Goal: Information Seeking & Learning: Compare options

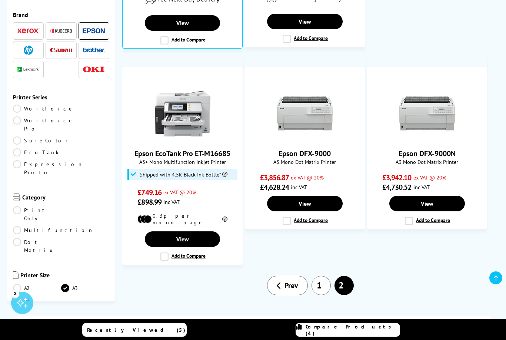
scroll to position [674, 0]
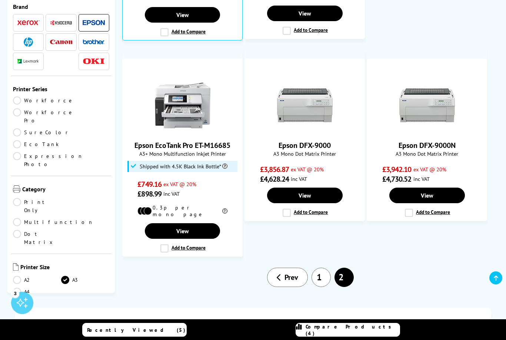
click at [319, 268] on link "1" at bounding box center [321, 277] width 19 height 19
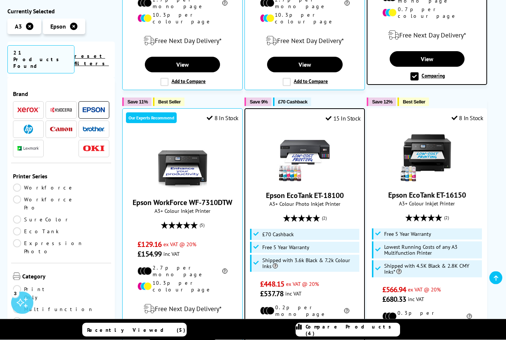
scroll to position [384, 0]
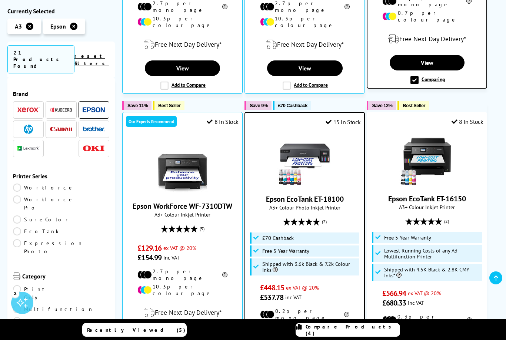
click at [307, 153] on img at bounding box center [305, 159] width 56 height 56
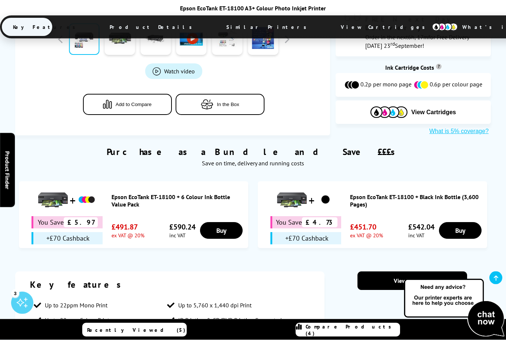
scroll to position [399, 0]
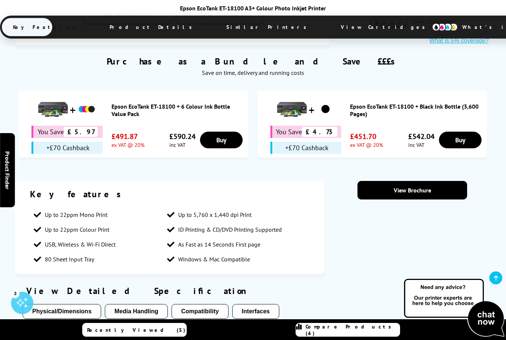
click at [125, 304] on button "Media Handling" at bounding box center [136, 311] width 63 height 15
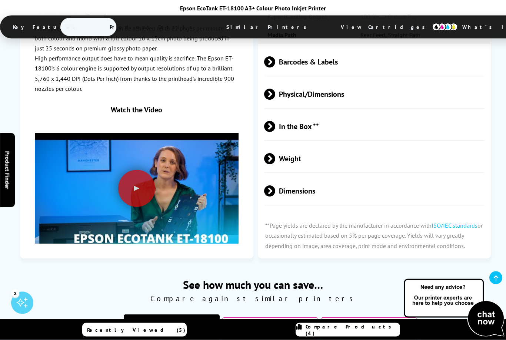
scroll to position [1444, 0]
click at [278, 177] on span "Dimensions" at bounding box center [374, 191] width 221 height 28
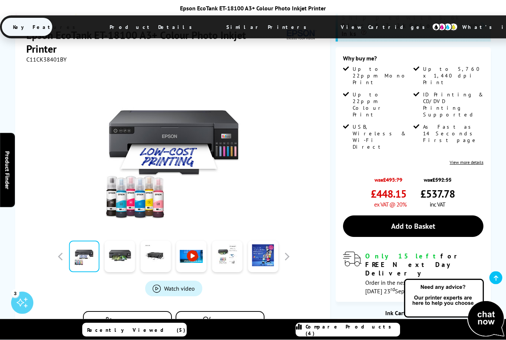
scroll to position [157, 0]
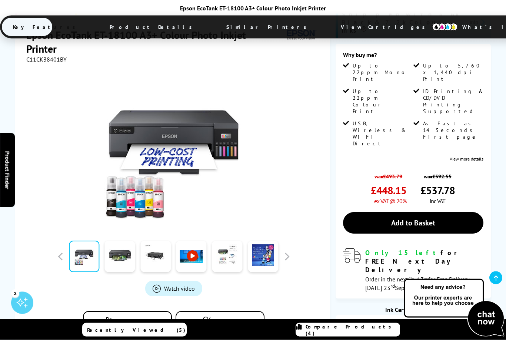
click at [115, 311] on button "Add to Compare" at bounding box center [127, 321] width 89 height 21
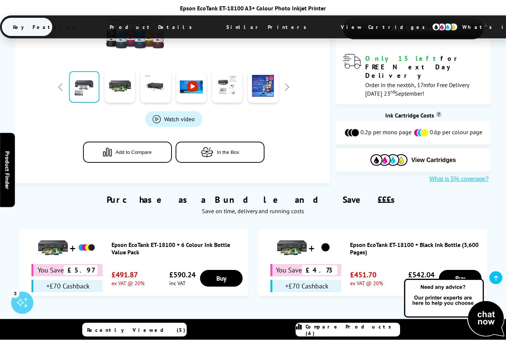
scroll to position [352, 0]
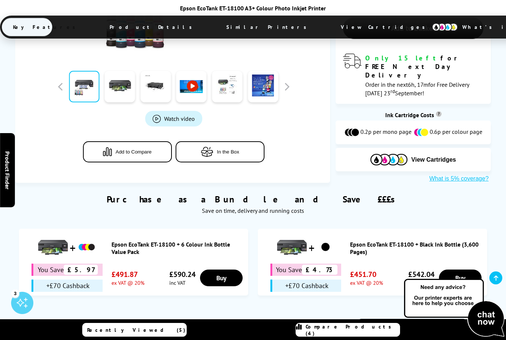
click at [55, 279] on div "+£70 Cashback" at bounding box center [67, 285] width 71 height 12
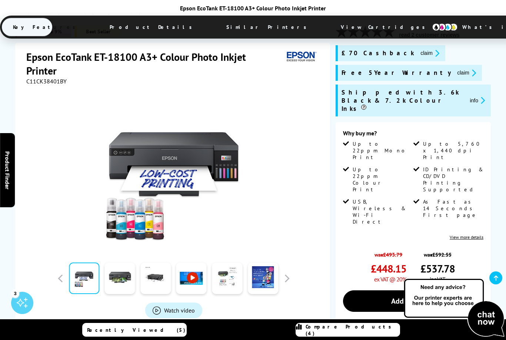
scroll to position [0, 0]
